Goal: Transaction & Acquisition: Purchase product/service

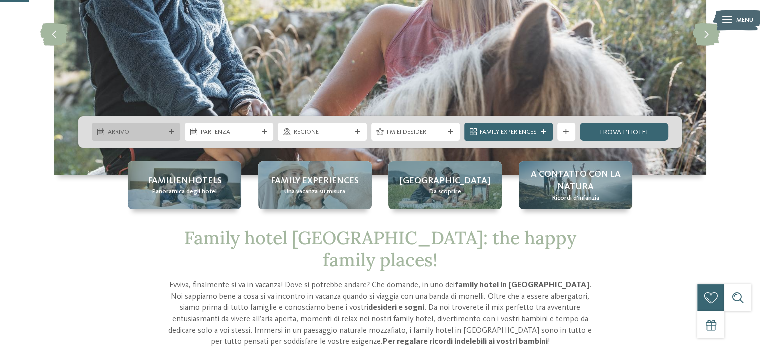
scroll to position [150, 0]
click at [170, 135] on div "Arrivo" at bounding box center [136, 132] width 88 height 18
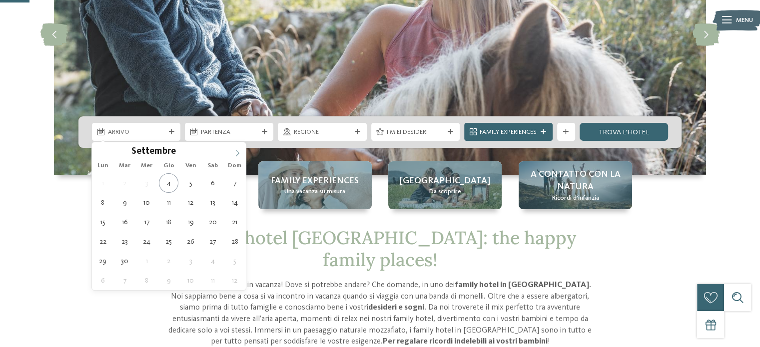
click at [240, 156] on icon at bounding box center [237, 153] width 7 height 7
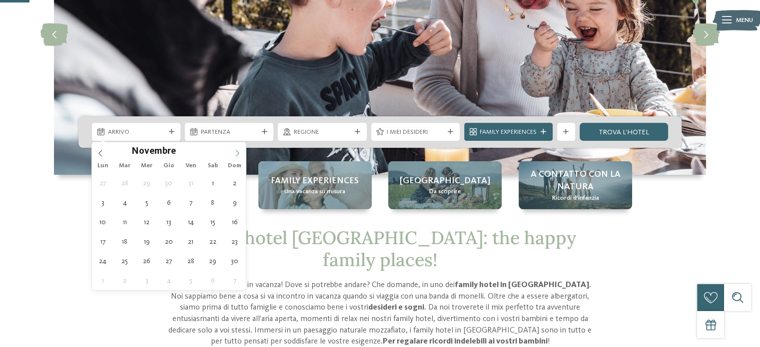
click at [240, 156] on icon at bounding box center [237, 153] width 7 height 7
type div "14.11.2025"
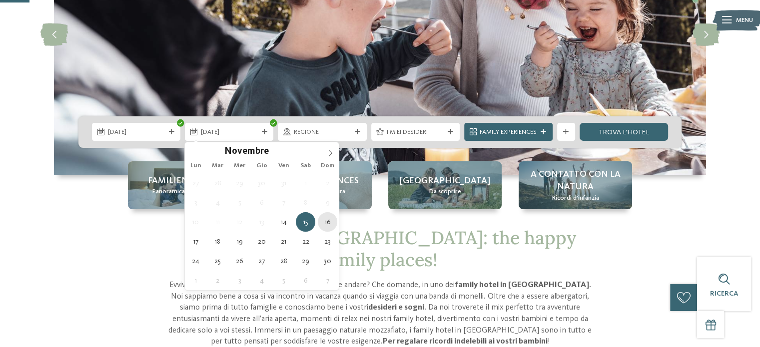
type div "16.11.2025"
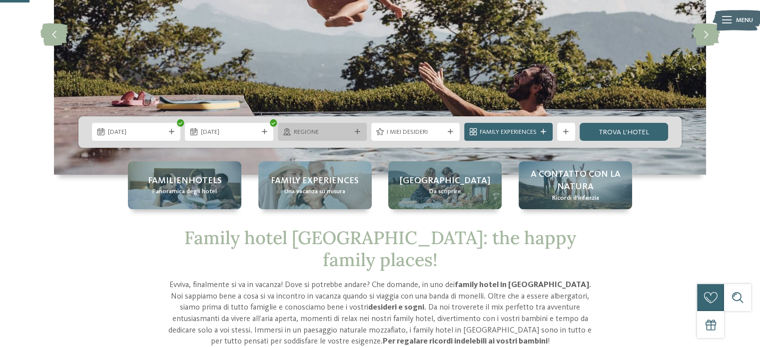
click at [364, 128] on div "Regione" at bounding box center [322, 132] width 88 height 18
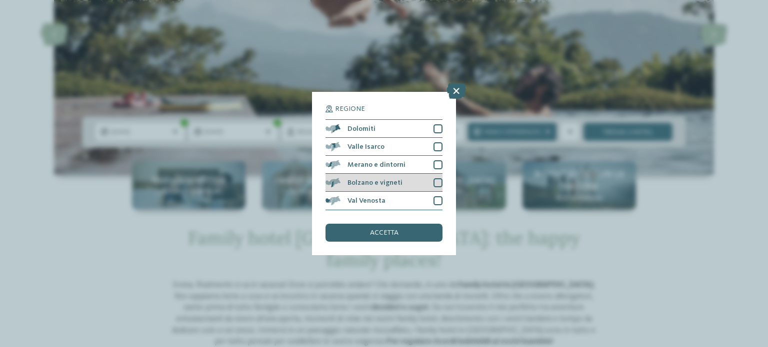
click at [440, 180] on div at bounding box center [437, 182] width 9 height 9
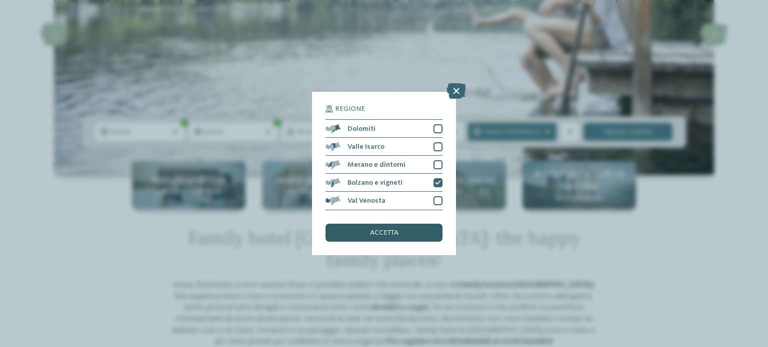
click at [392, 234] on span "accetta" at bounding box center [384, 232] width 28 height 7
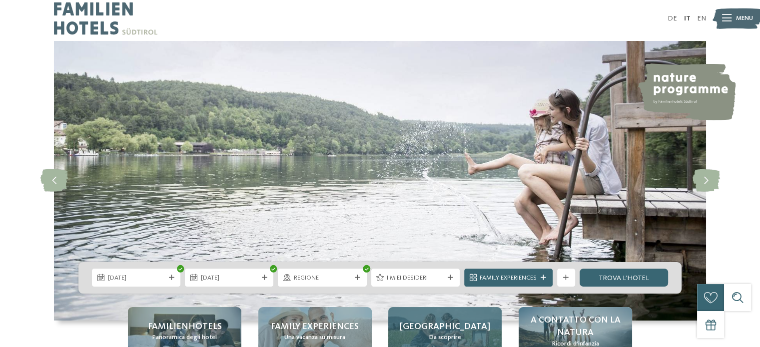
scroll to position [0, 0]
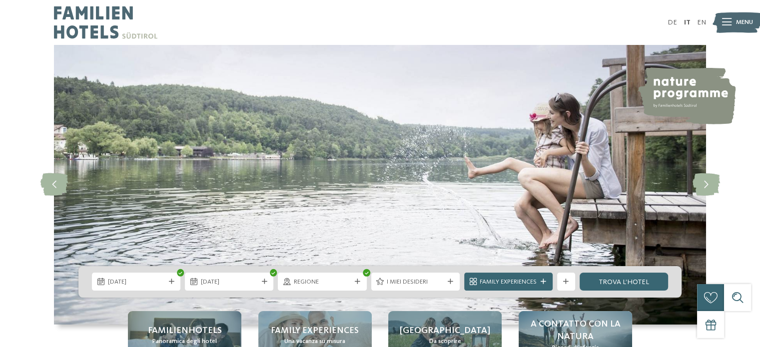
click at [110, 25] on img at bounding box center [105, 22] width 103 height 45
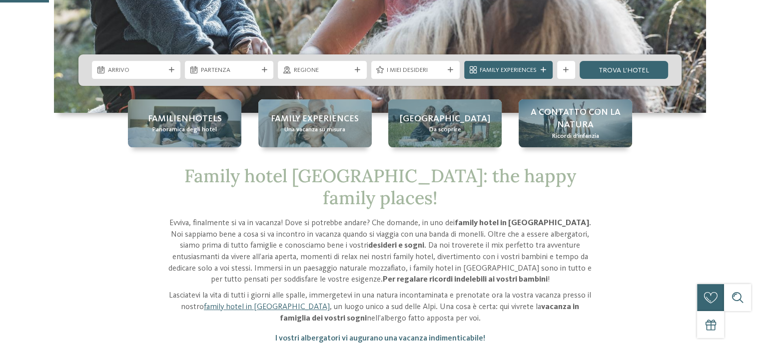
scroll to position [250, 0]
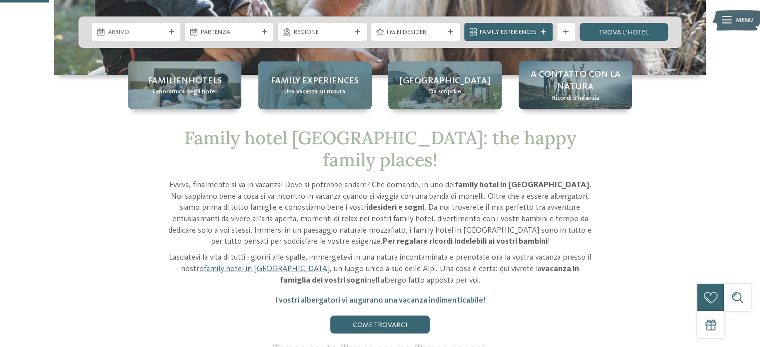
click at [295, 92] on span "Una vacanza su misura" at bounding box center [314, 91] width 61 height 9
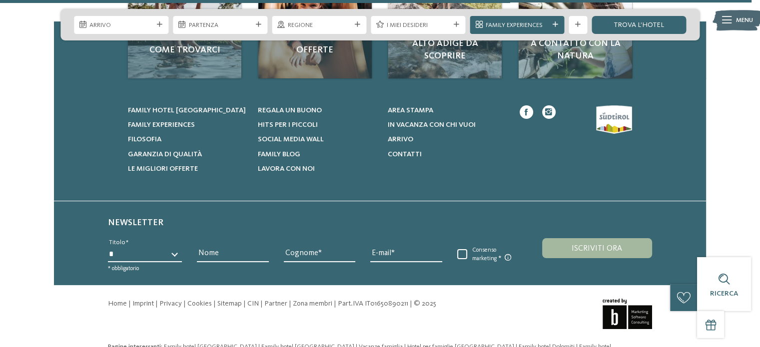
scroll to position [3904, 0]
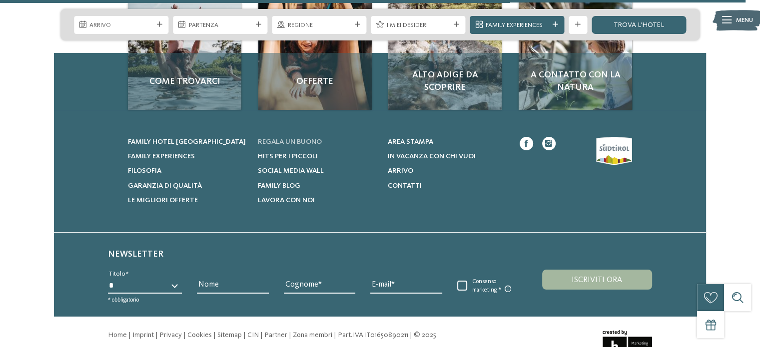
click at [307, 139] on span "Regala un buono" at bounding box center [290, 141] width 64 height 7
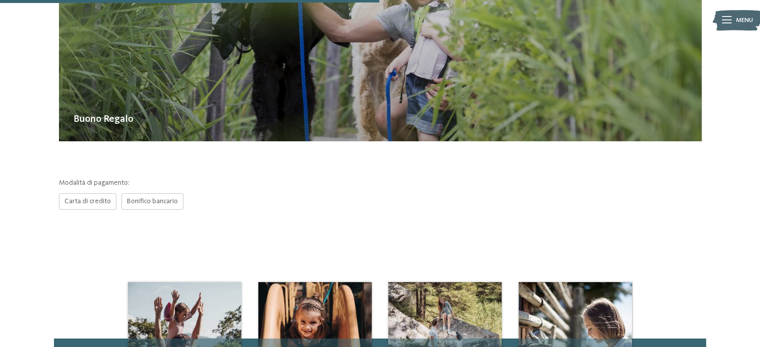
scroll to position [350, 0]
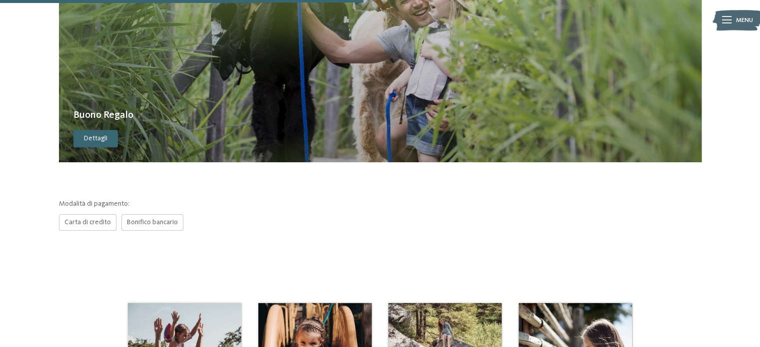
click at [103, 134] on span "Dettagli" at bounding box center [95, 139] width 23 height 10
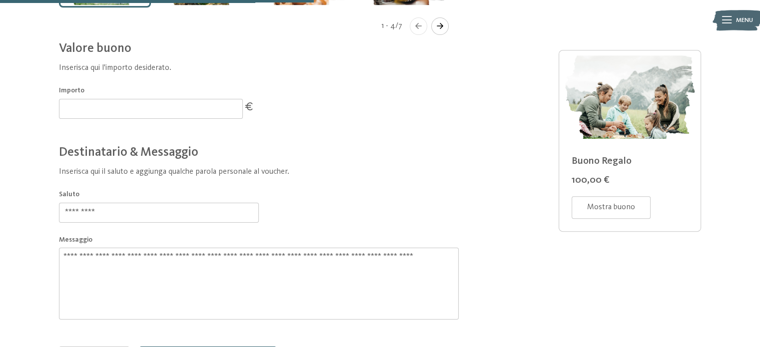
scroll to position [227, 0]
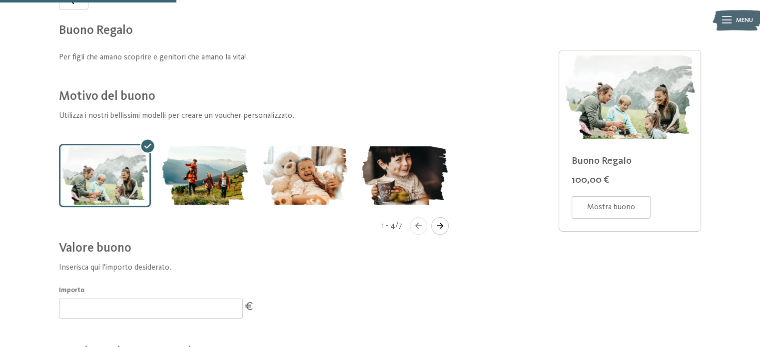
click at [442, 229] on button "Navigate to next slide" at bounding box center [439, 225] width 17 height 17
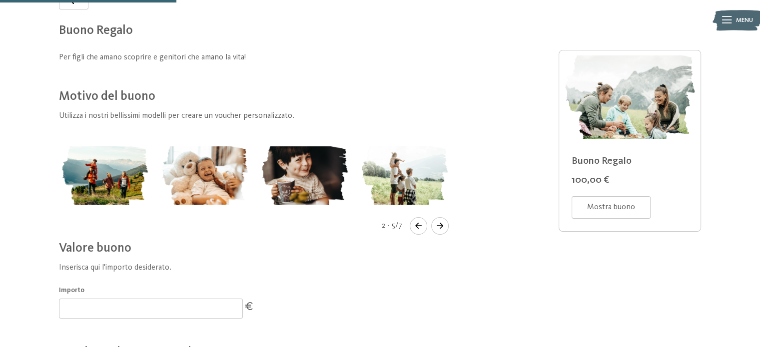
click at [441, 229] on button "Navigate to next slide" at bounding box center [439, 225] width 17 height 17
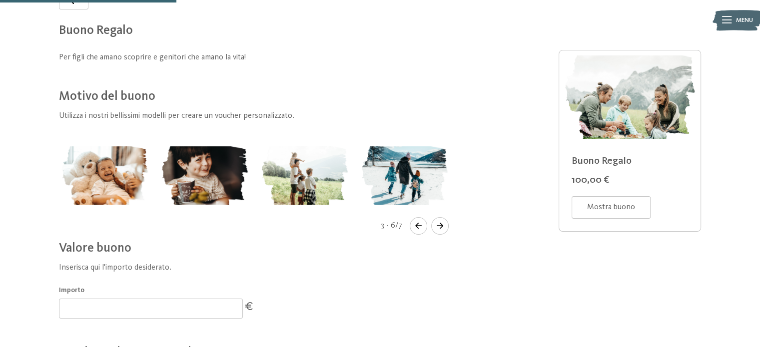
click at [440, 228] on icon "Navigate to next slide" at bounding box center [440, 226] width 16 height 6
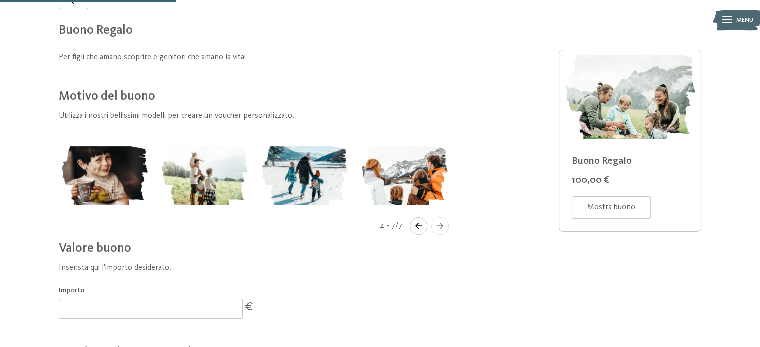
click at [440, 228] on icon "Navigate to next slide" at bounding box center [440, 226] width 16 height 6
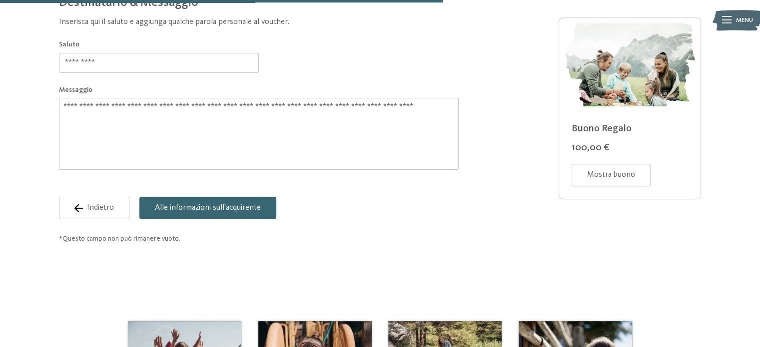
scroll to position [327, 0]
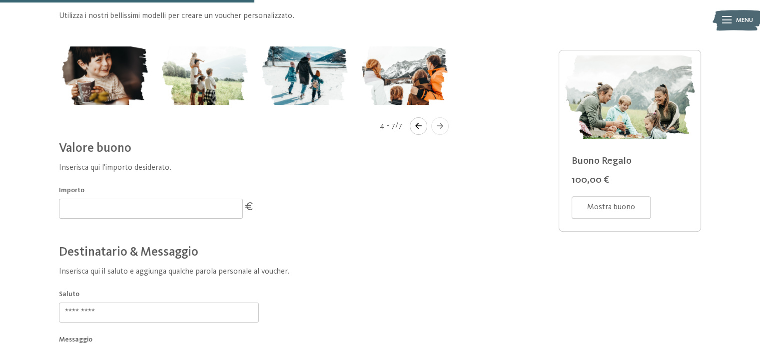
click at [230, 204] on input "***" at bounding box center [151, 209] width 184 height 20
type input "***"
click at [231, 211] on input "***" at bounding box center [151, 209] width 184 height 20
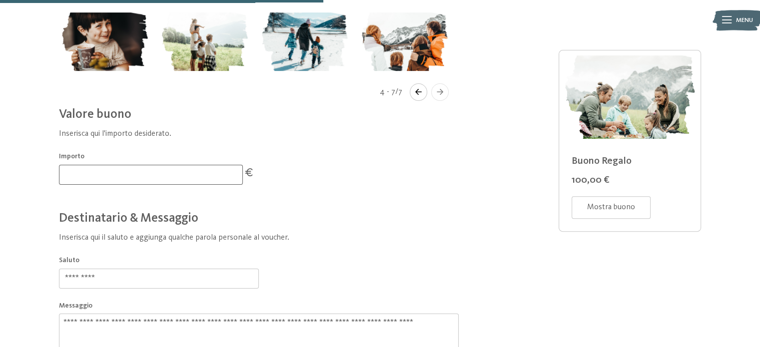
scroll to position [427, 0]
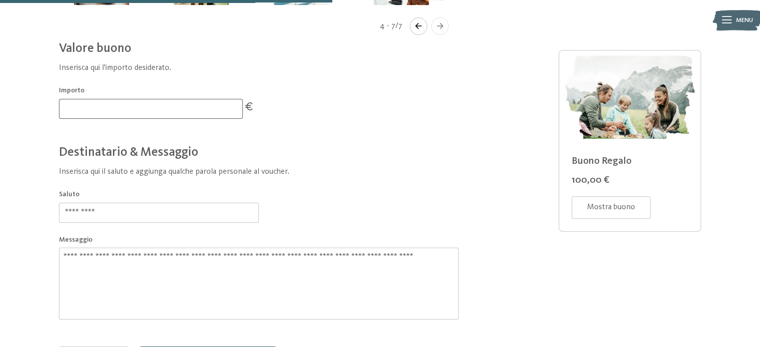
click at [159, 210] on input "*********" at bounding box center [159, 213] width 200 height 20
drag, startPoint x: 145, startPoint y: 207, endPoint x: 22, endPoint y: 207, distance: 123.0
click at [22, 207] on div at bounding box center [380, 75] width 760 height 649
click at [153, 255] on textarea "**********" at bounding box center [259, 284] width 400 height 72
click at [598, 207] on span "Mostra buono" at bounding box center [611, 207] width 48 height 11
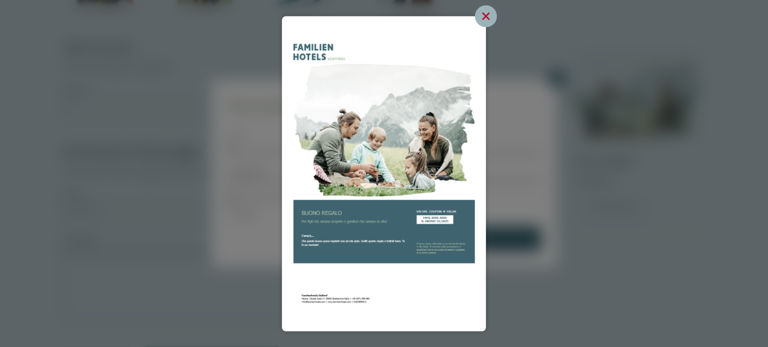
click at [480, 16] on icon at bounding box center [486, 16] width 22 height 22
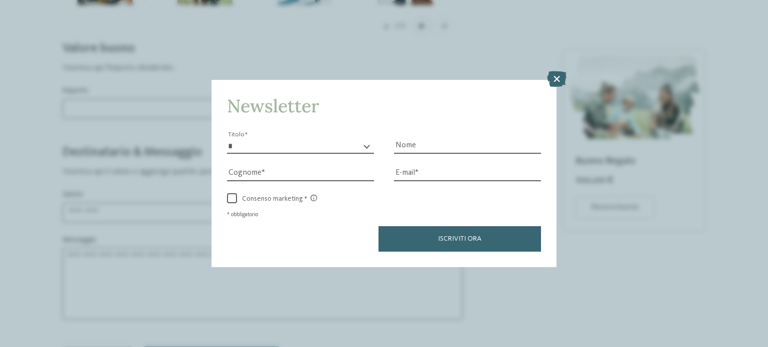
click at [566, 78] on icon at bounding box center [556, 79] width 19 height 16
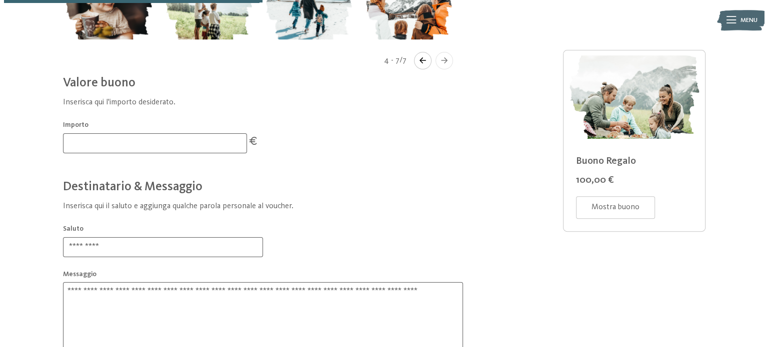
scroll to position [327, 0]
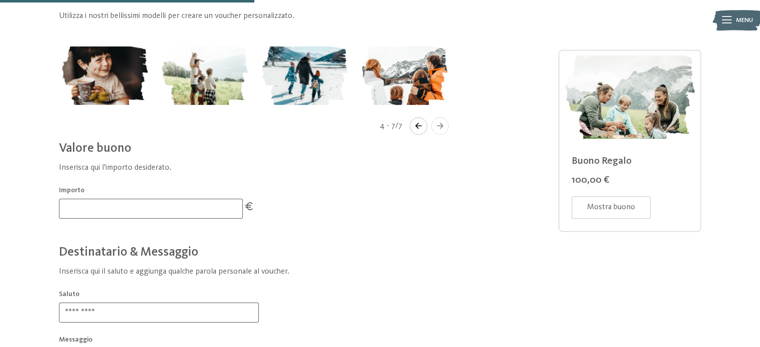
click at [725, 21] on icon at bounding box center [726, 19] width 9 height 7
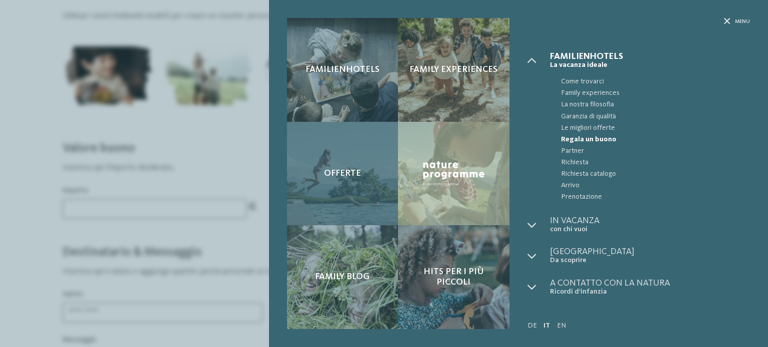
click at [362, 180] on div "Offerte" at bounding box center [342, 174] width 111 height 104
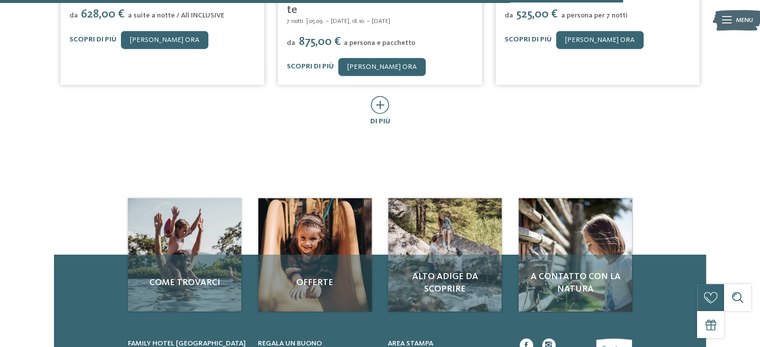
scroll to position [750, 0]
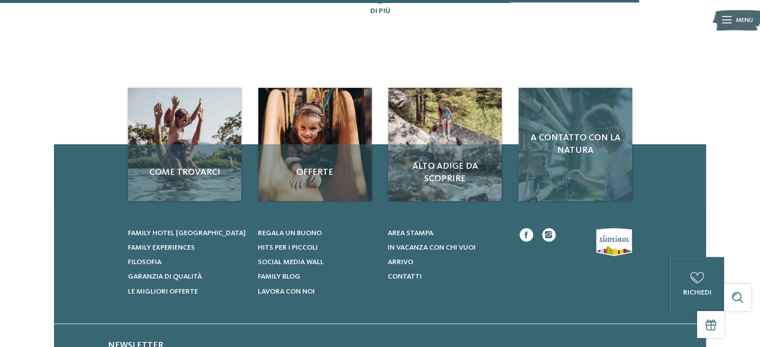
click at [567, 132] on span "A contatto con la natura" at bounding box center [575, 144] width 95 height 25
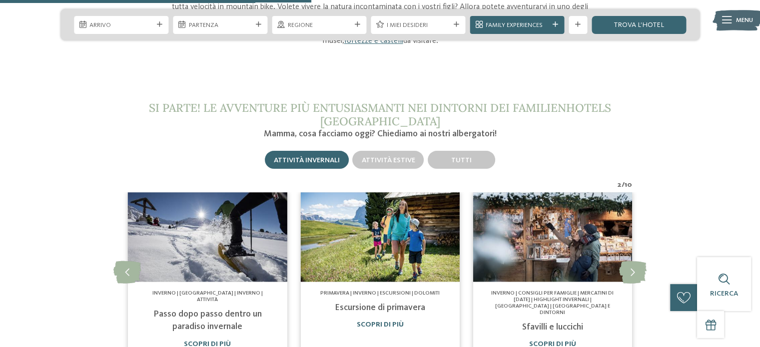
scroll to position [1200, 0]
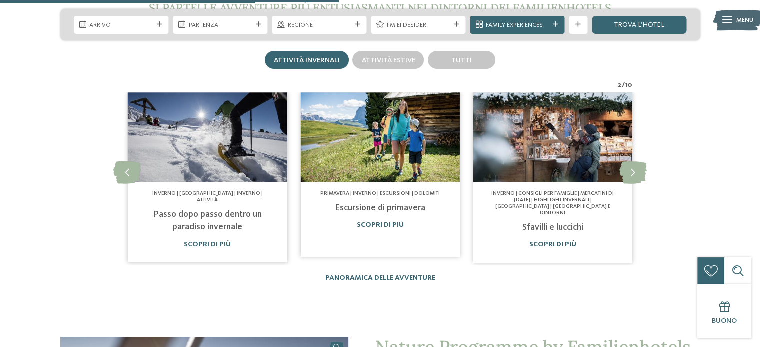
click at [566, 241] on link "Scopri di più" at bounding box center [552, 244] width 47 height 7
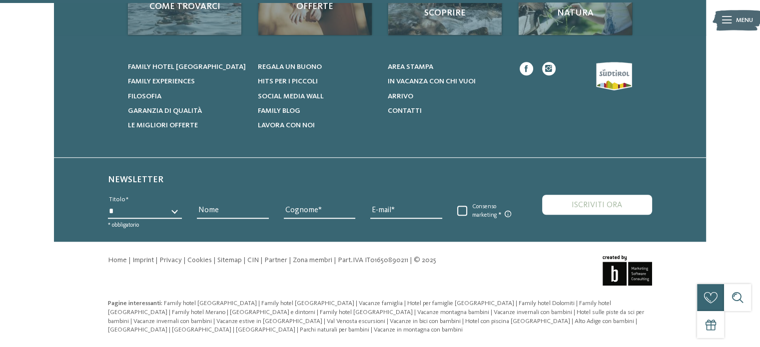
scroll to position [835, 0]
